Goal: Task Accomplishment & Management: Manage account settings

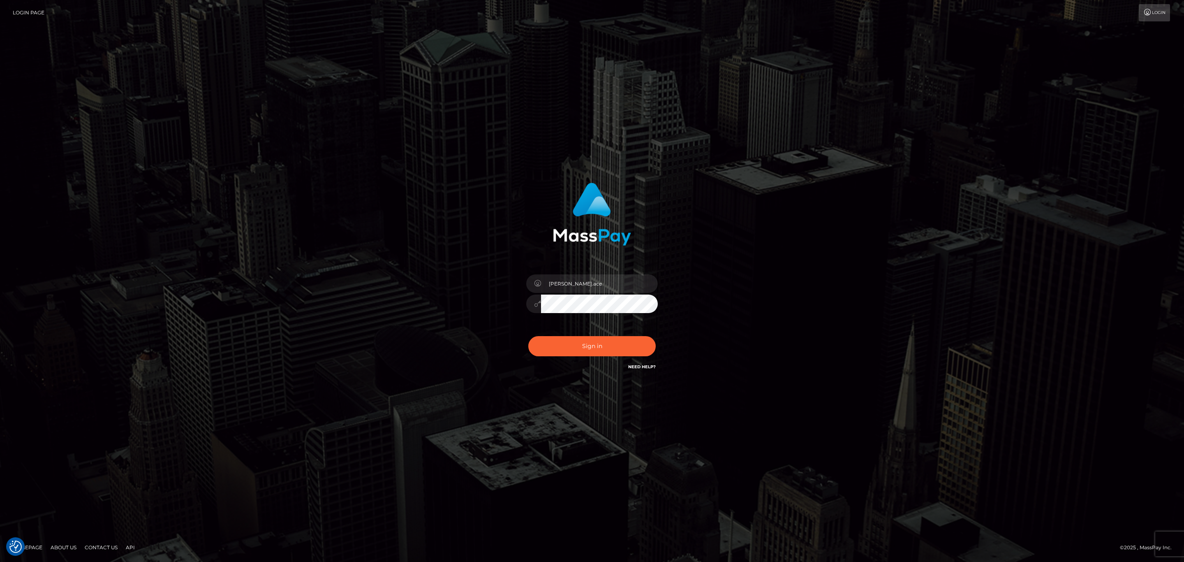
click at [612, 262] on div "sean.ace Sign in" at bounding box center [592, 276] width 216 height 201
click at [611, 270] on div "sean.ace" at bounding box center [592, 299] width 144 height 63
click at [604, 288] on input "sean.ace" at bounding box center [599, 283] width 117 height 19
type input "SeanP.spree"
click at [600, 349] on button "Sign in" at bounding box center [591, 346] width 127 height 20
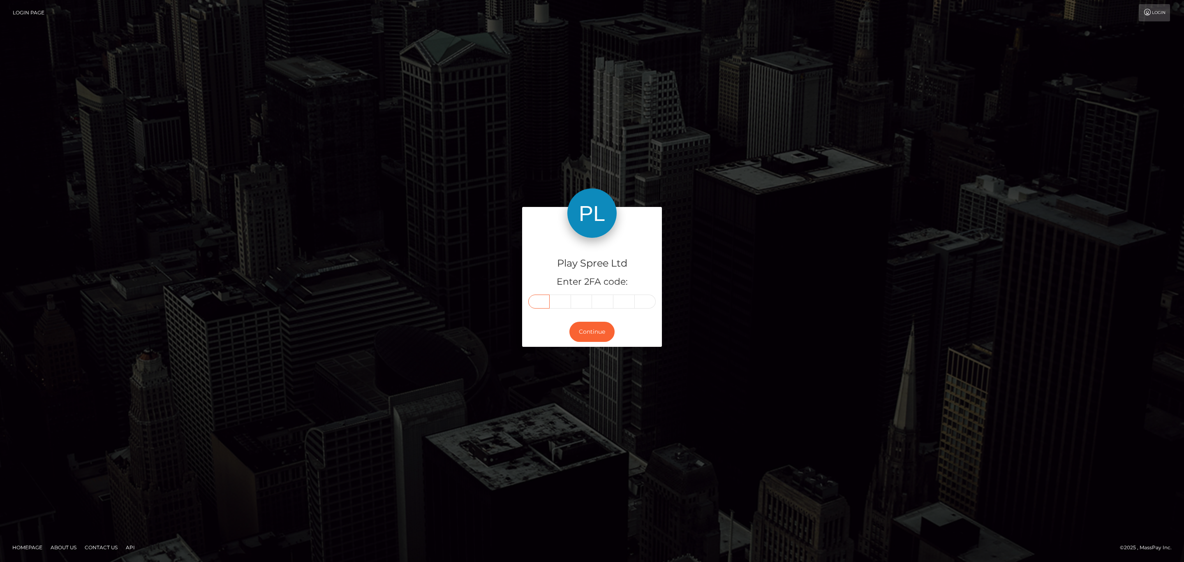
click at [539, 305] on input "text" at bounding box center [538, 301] width 21 height 14
paste input "7"
type input "7"
type input "0"
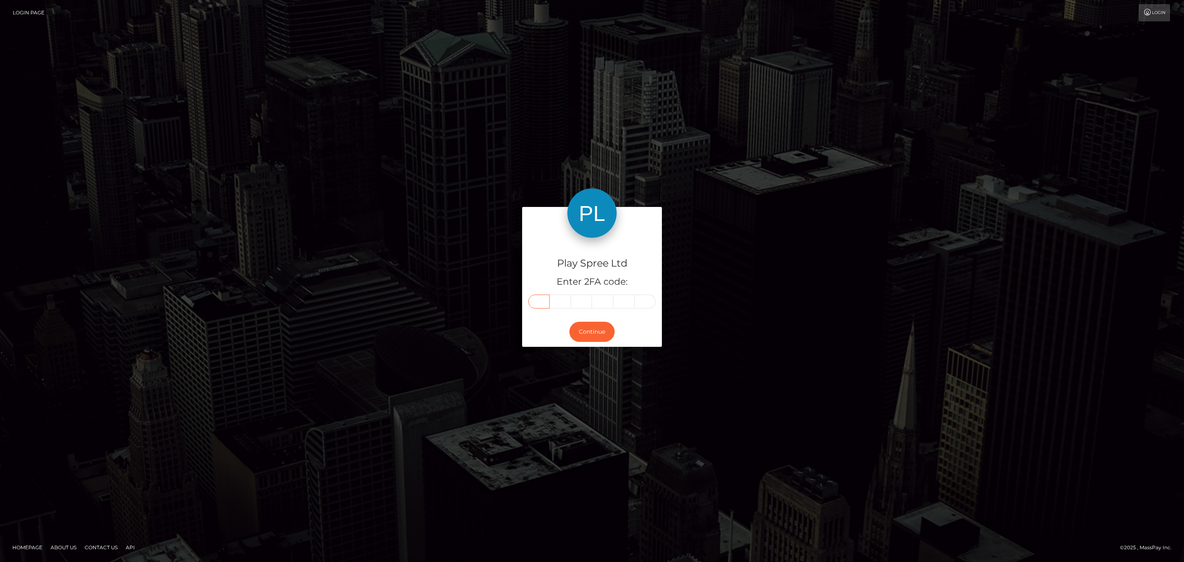
type input "5"
type input "2"
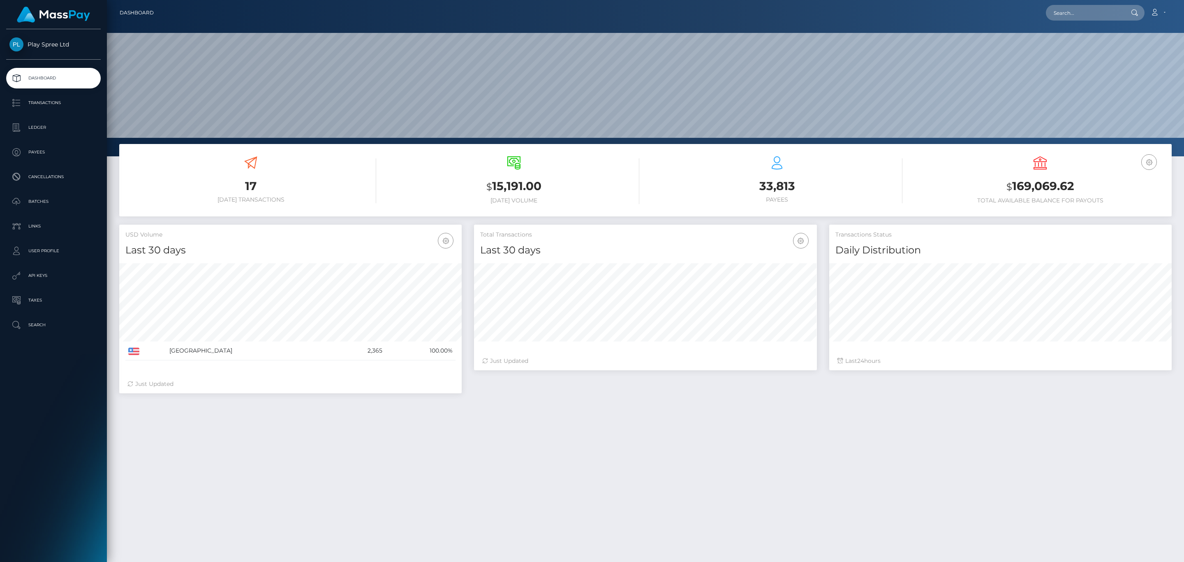
scroll to position [146, 342]
click at [1119, 15] on input "text" at bounding box center [1084, 13] width 77 height 16
paste input "69c05504-f4cb-4398-b06c-9f9b25b15ec3-A"
type input "69c05504-f4cb-4398-b06c-9f9b25b15ec3"
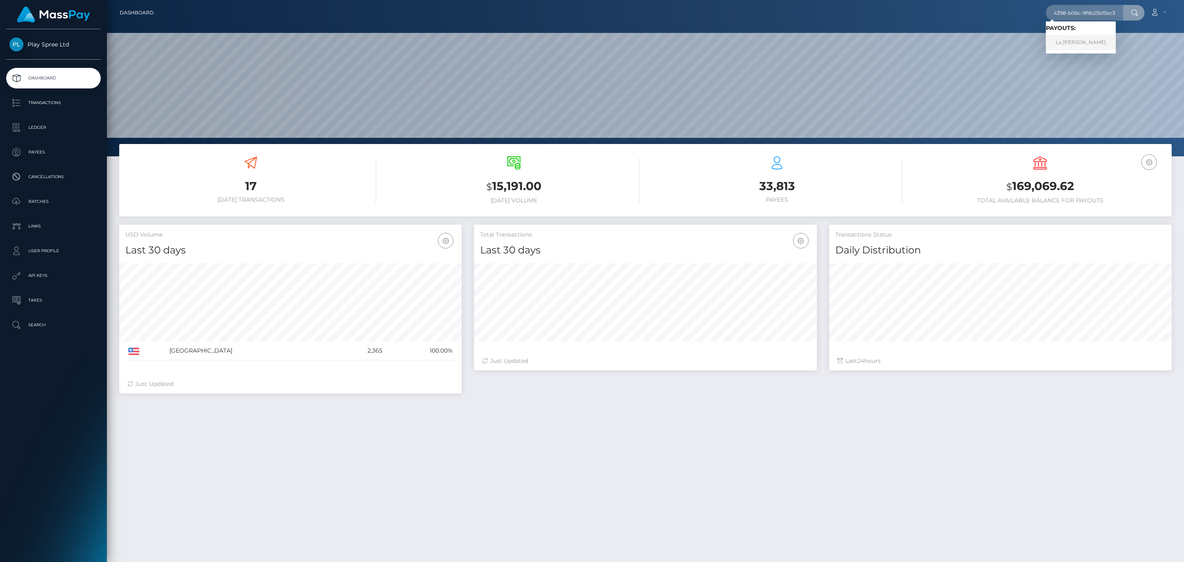
scroll to position [0, 0]
click at [1087, 44] on link "La Shane Bilbrey" at bounding box center [1081, 42] width 70 height 15
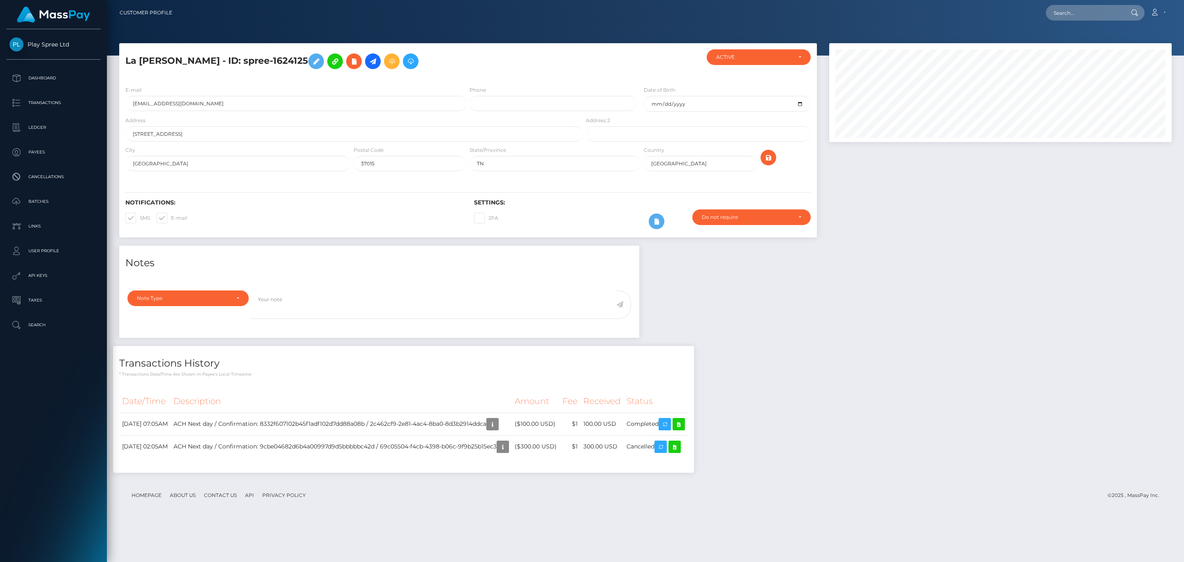
click at [760, 308] on div "Notes Note Type Compliance Clear Compliance General Note Type" at bounding box center [645, 362] width 1065 height 235
click at [498, 422] on icon "button" at bounding box center [493, 424] width 10 height 10
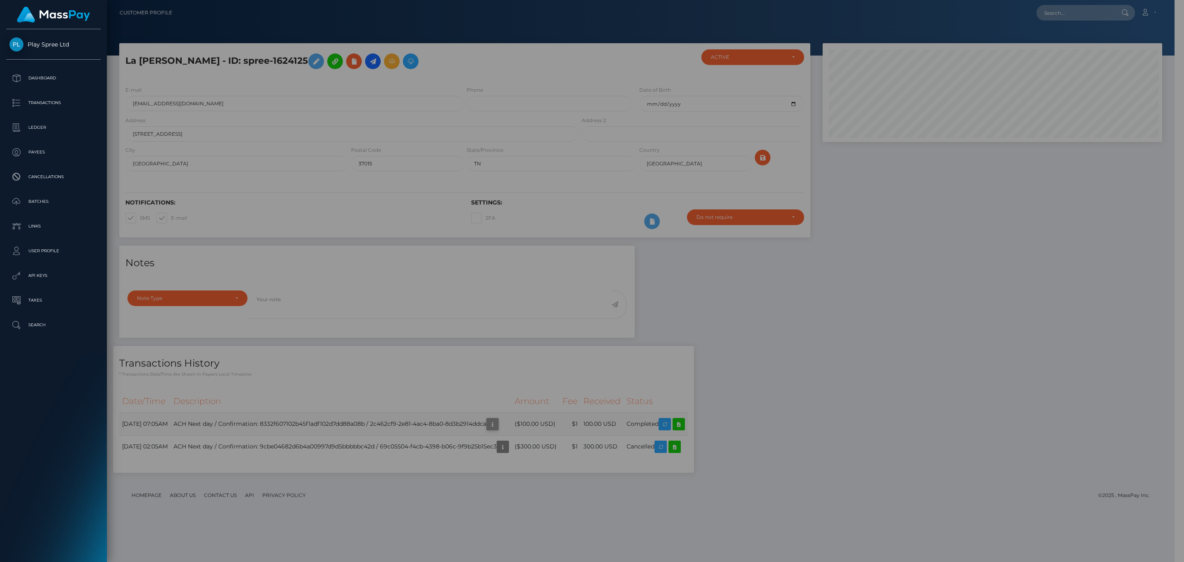
scroll to position [411110, 410869]
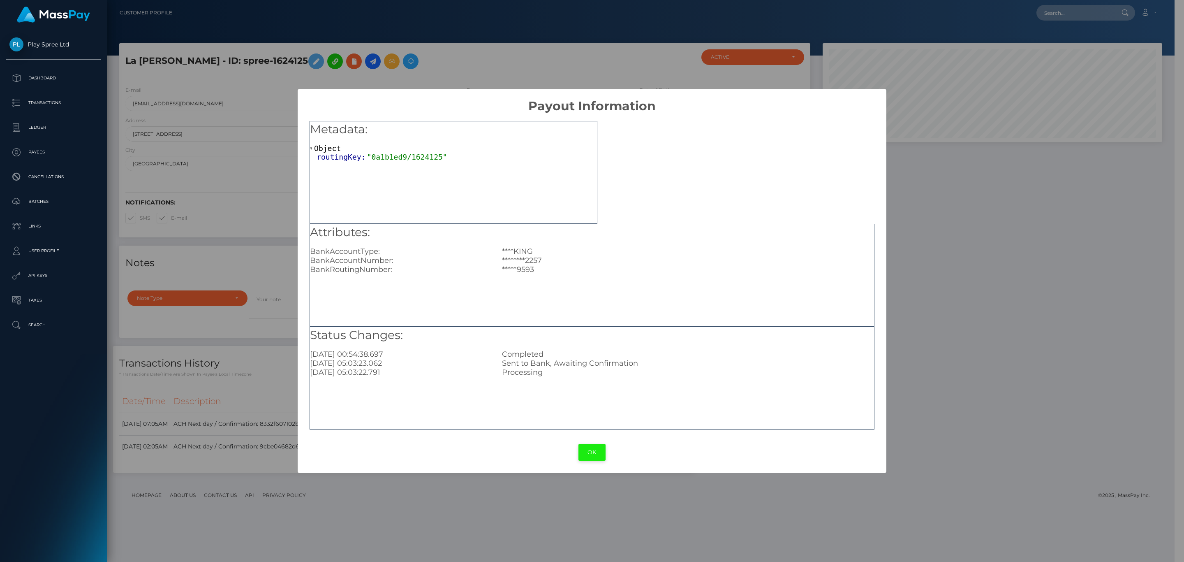
click at [588, 453] on button "OK" at bounding box center [592, 452] width 27 height 17
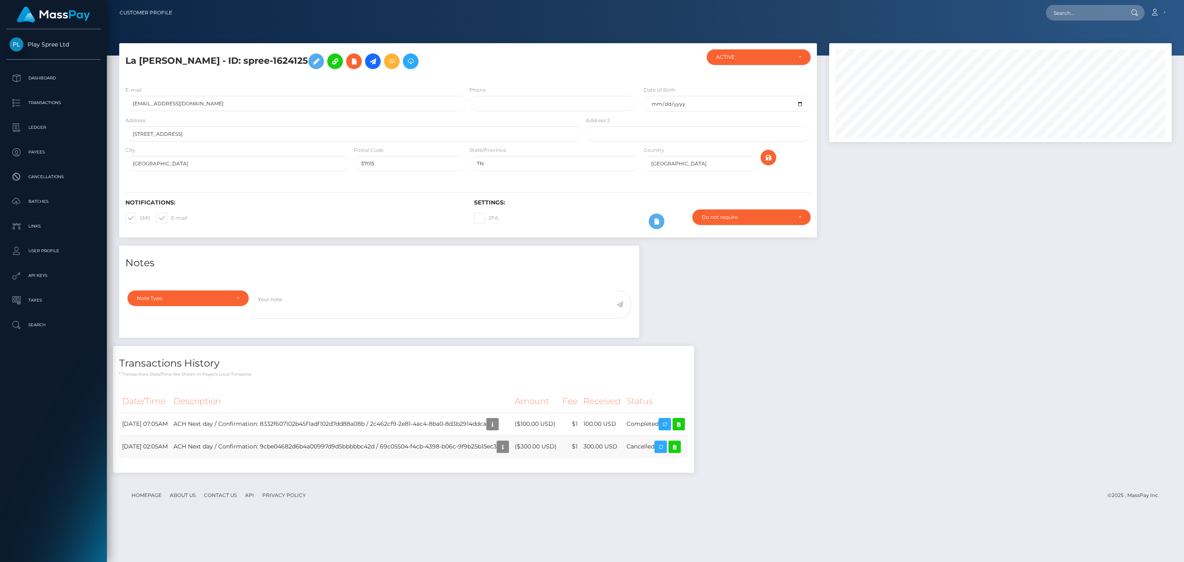
scroll to position [411110, 410866]
click at [550, 451] on td "($300.00 USD)" at bounding box center [536, 446] width 48 height 23
click at [508, 448] on icon "button" at bounding box center [503, 447] width 10 height 10
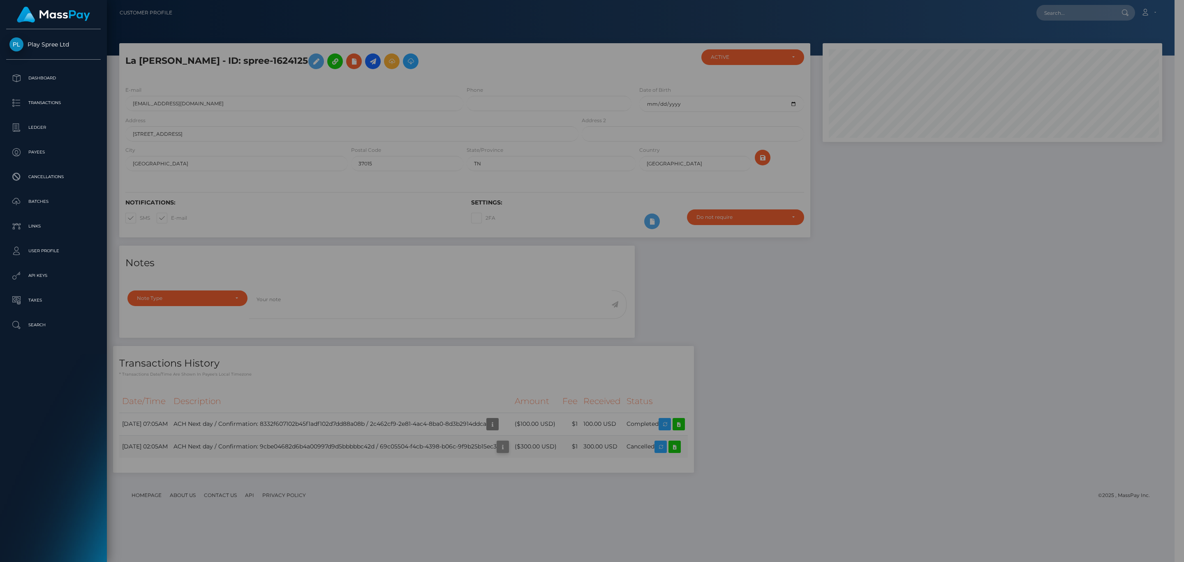
scroll to position [411110, 410869]
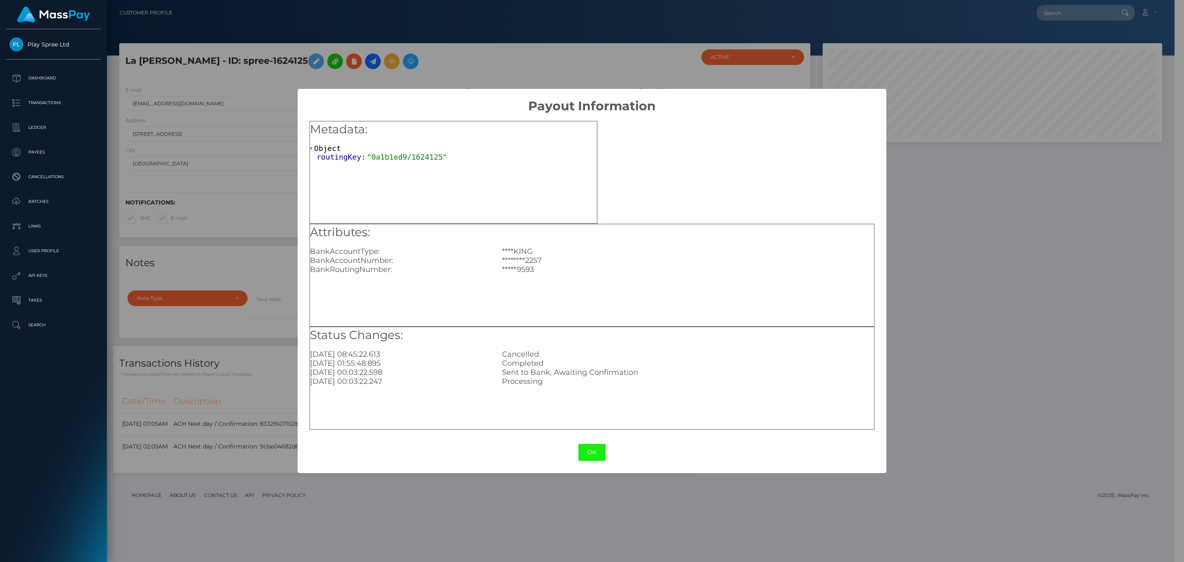
click at [593, 454] on button "OK" at bounding box center [592, 452] width 27 height 17
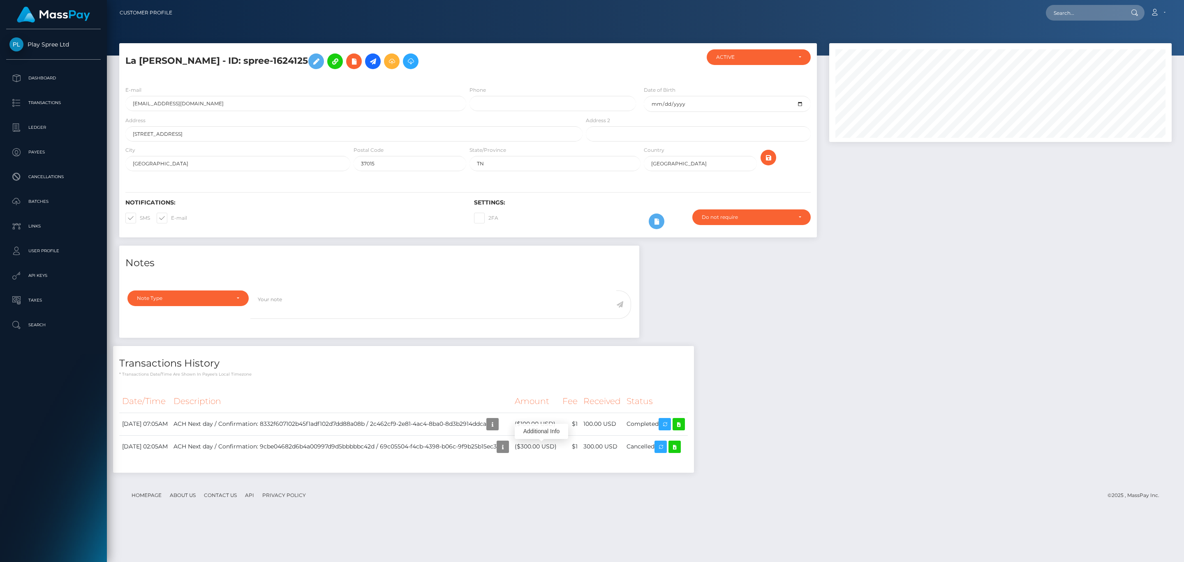
scroll to position [99, 342]
click at [498, 425] on icon "button" at bounding box center [493, 424] width 10 height 10
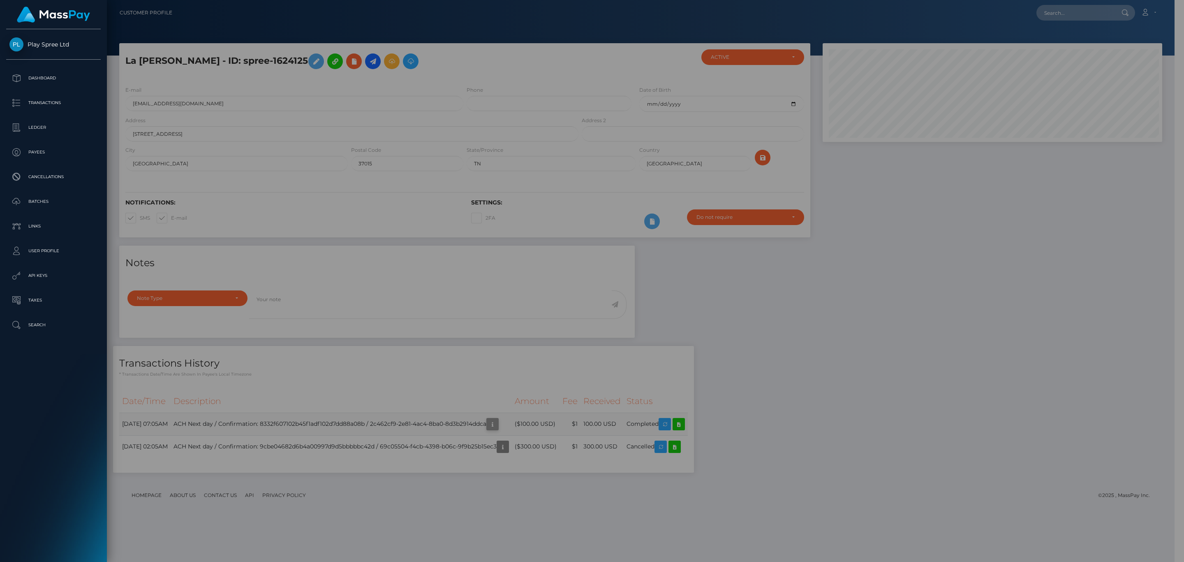
scroll to position [411110, 410869]
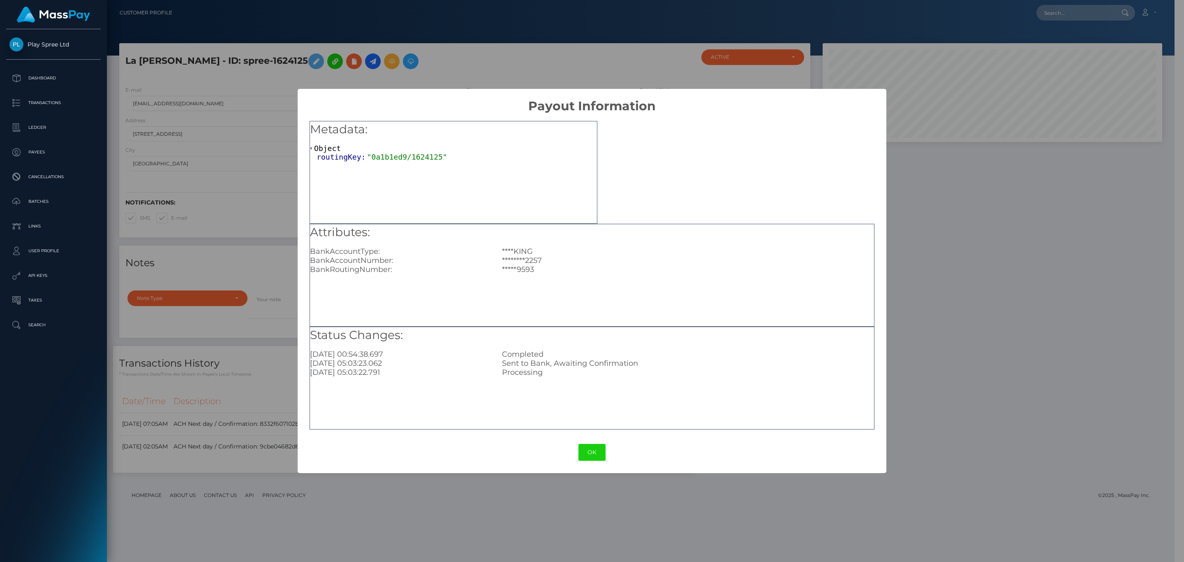
click at [584, 442] on div "OK No Cancel" at bounding box center [592, 452] width 588 height 25
click at [577, 449] on div "OK No Cancel" at bounding box center [592, 452] width 588 height 25
click at [586, 453] on button "OK" at bounding box center [592, 452] width 27 height 17
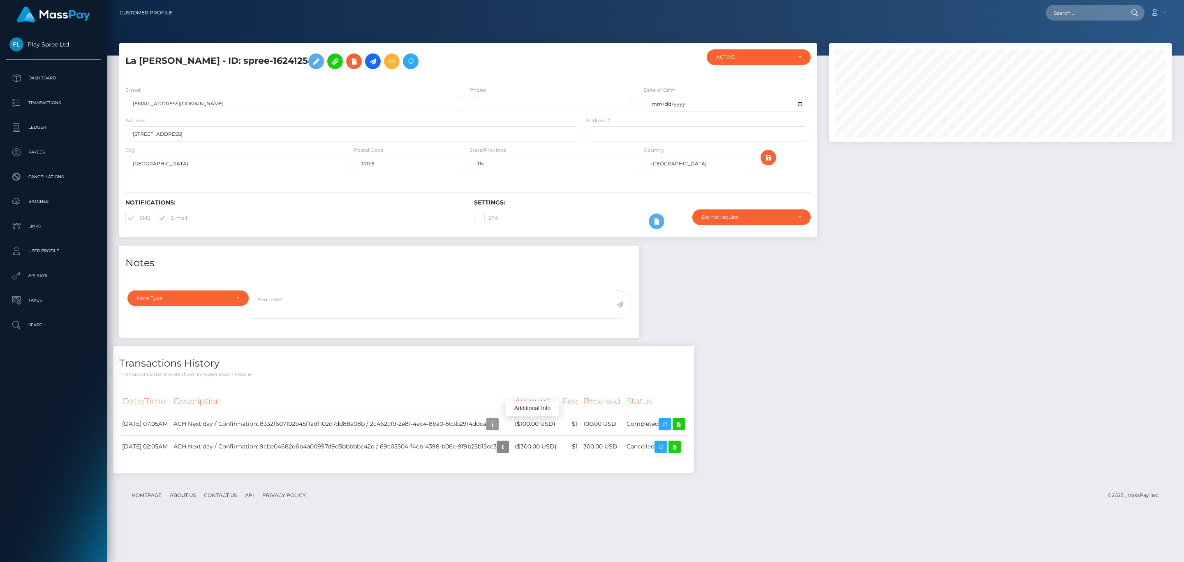
scroll to position [99, 342]
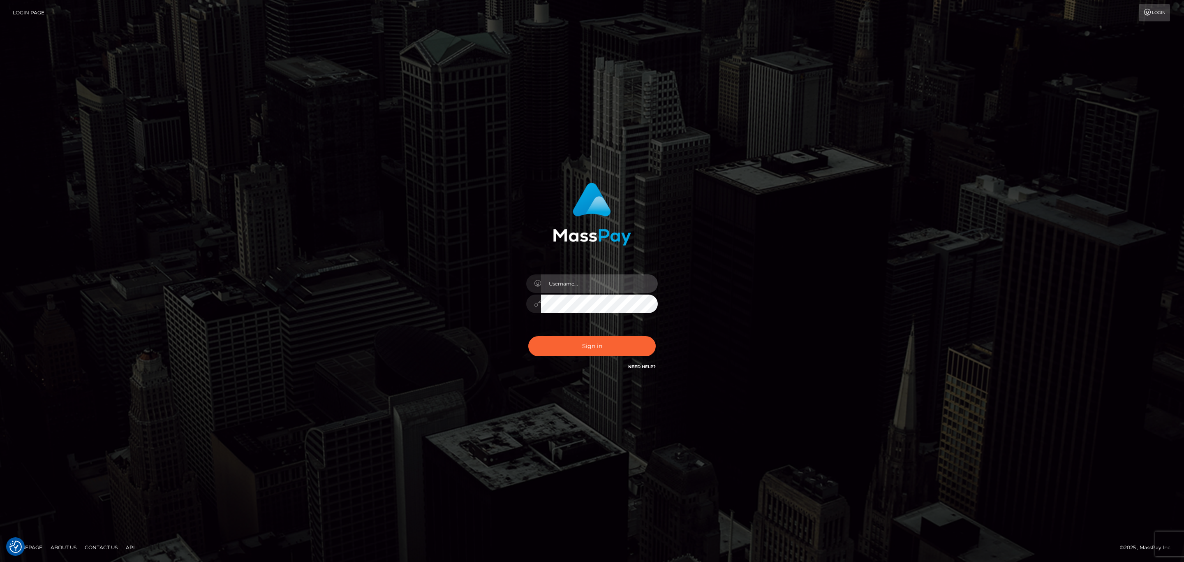
type input "SeanP.spree"
drag, startPoint x: 491, startPoint y: 120, endPoint x: 432, endPoint y: 111, distance: 59.8
